Goal: Transaction & Acquisition: Purchase product/service

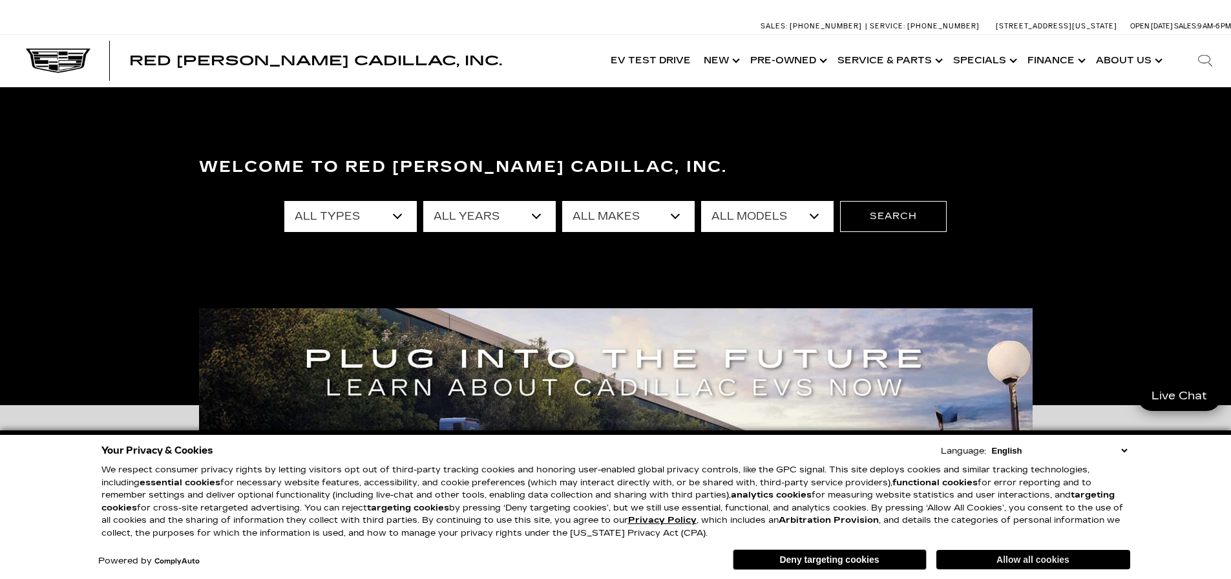
click at [1087, 557] on button "Allow all cookies" at bounding box center [1034, 559] width 194 height 19
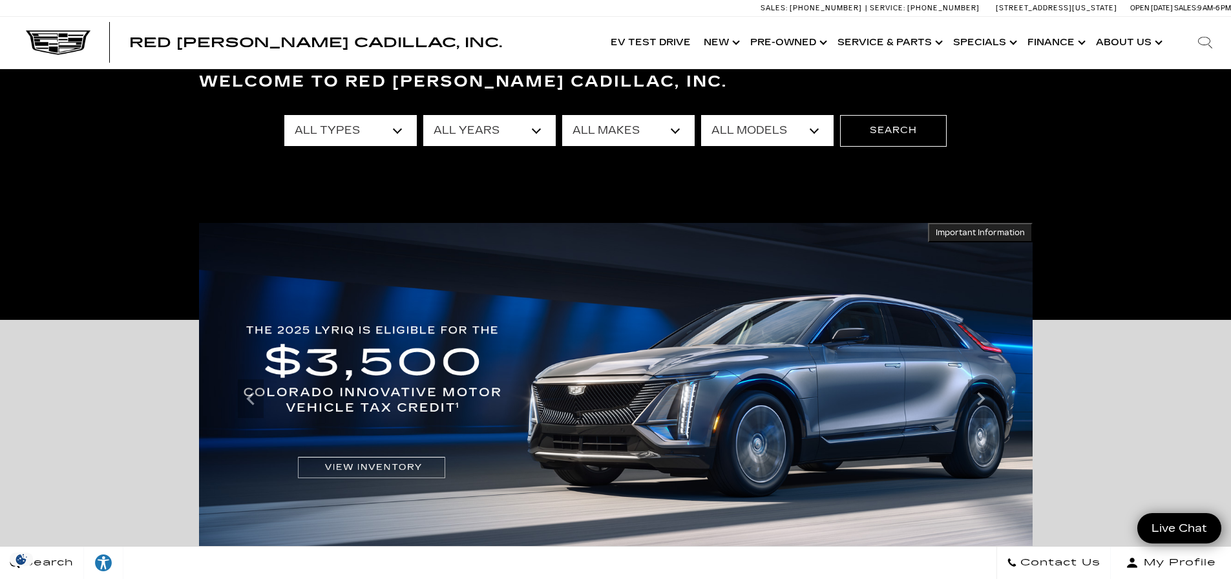
scroll to position [173, 0]
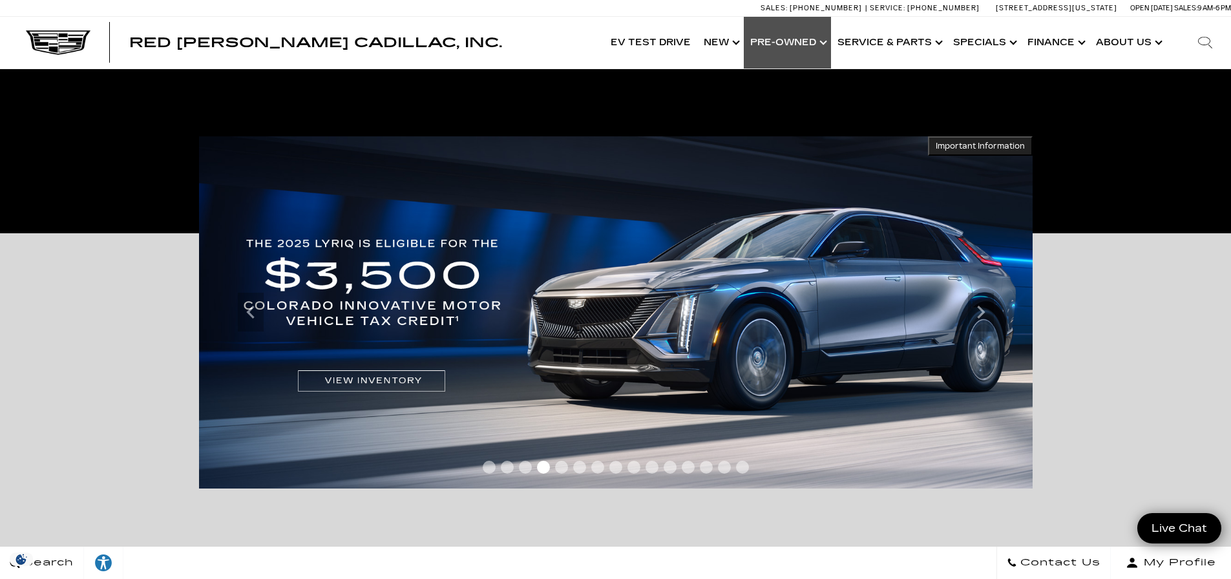
click at [809, 38] on link "Show Pre-Owned" at bounding box center [787, 43] width 87 height 52
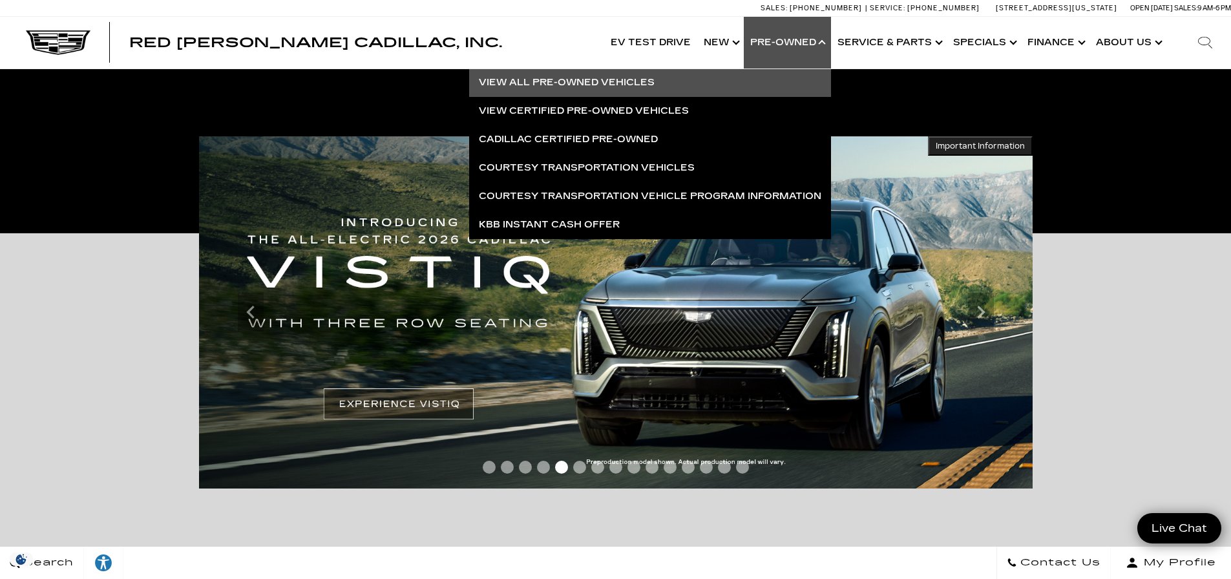
click at [613, 81] on link "View All Pre-Owned Vehicles" at bounding box center [650, 83] width 362 height 28
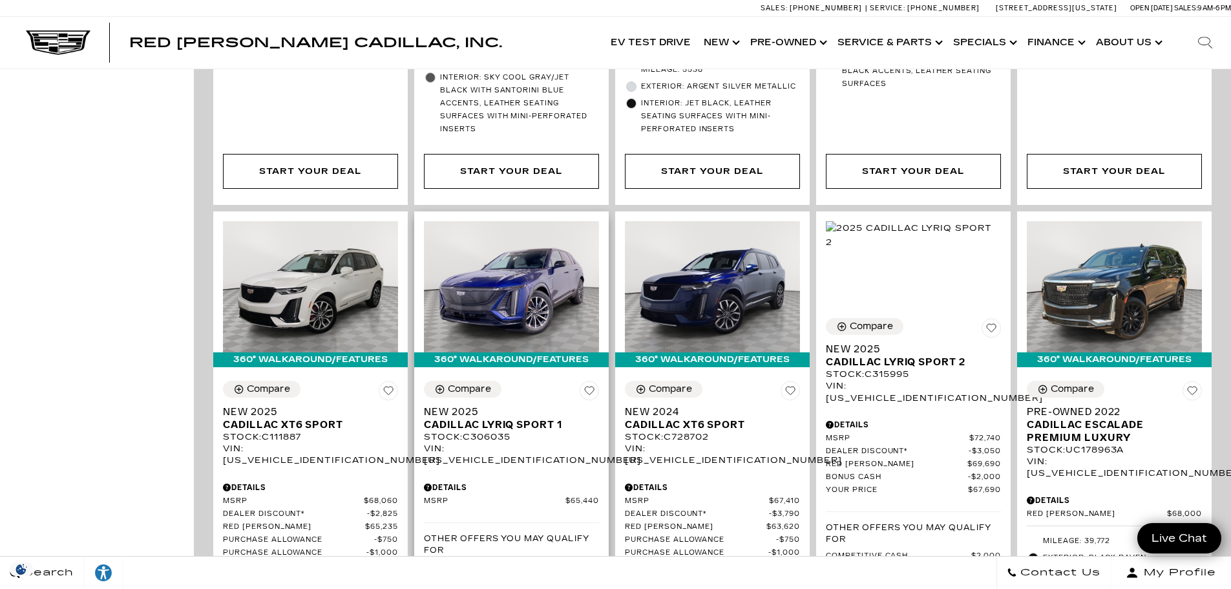
scroll to position [2069, 0]
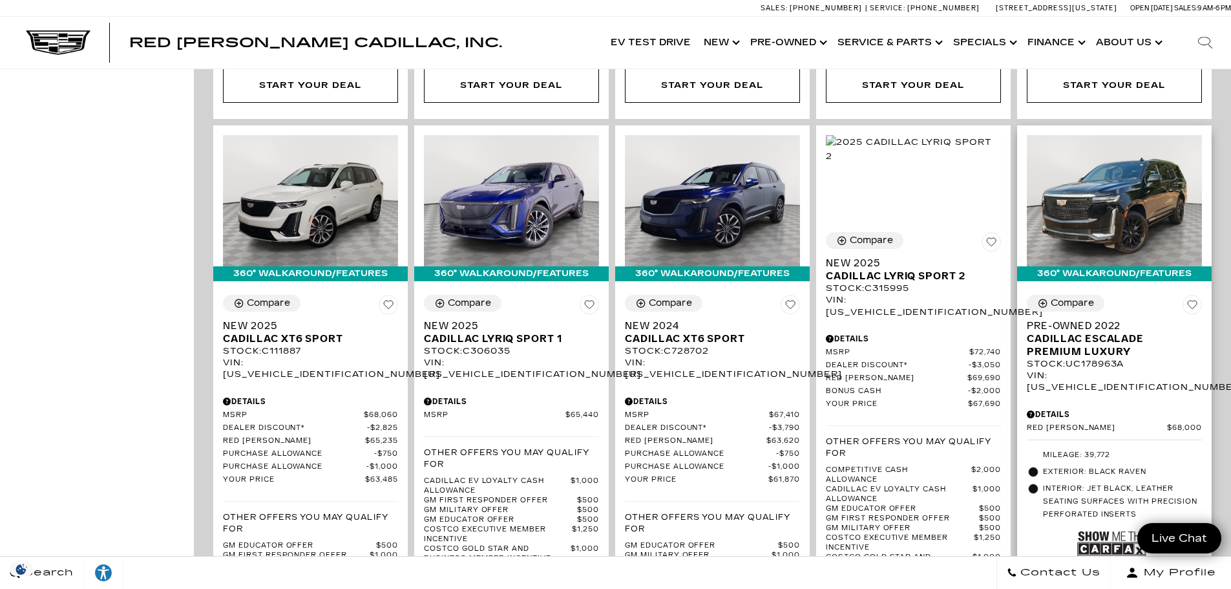
click at [1110, 526] on img at bounding box center [1113, 549] width 71 height 47
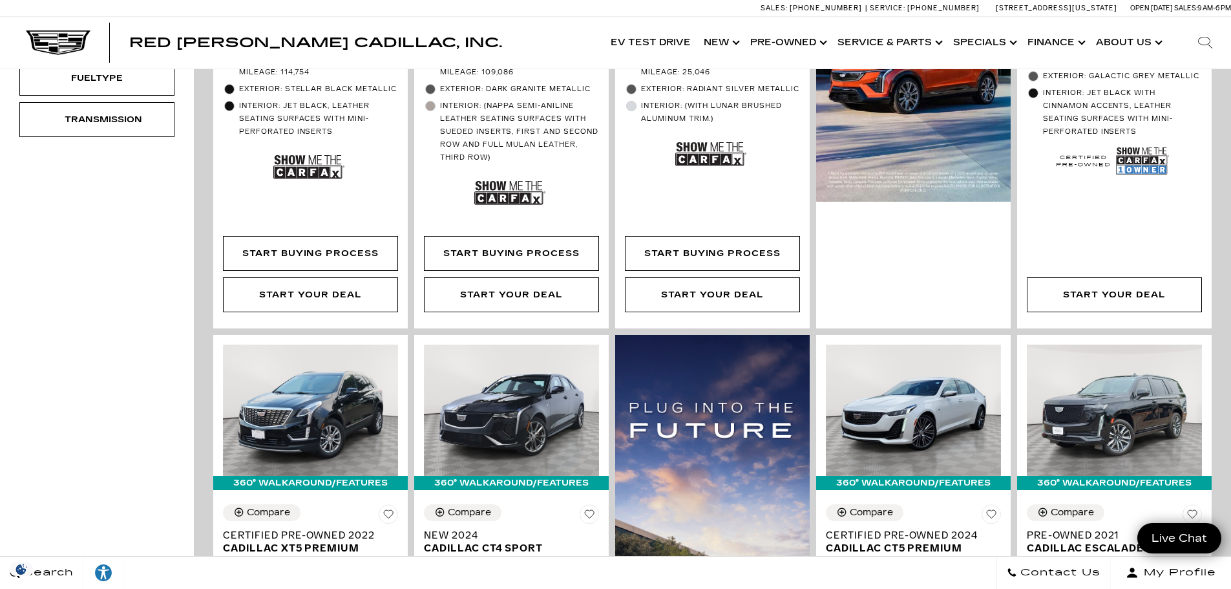
scroll to position [0, 0]
